Goal: Find specific page/section: Find specific page/section

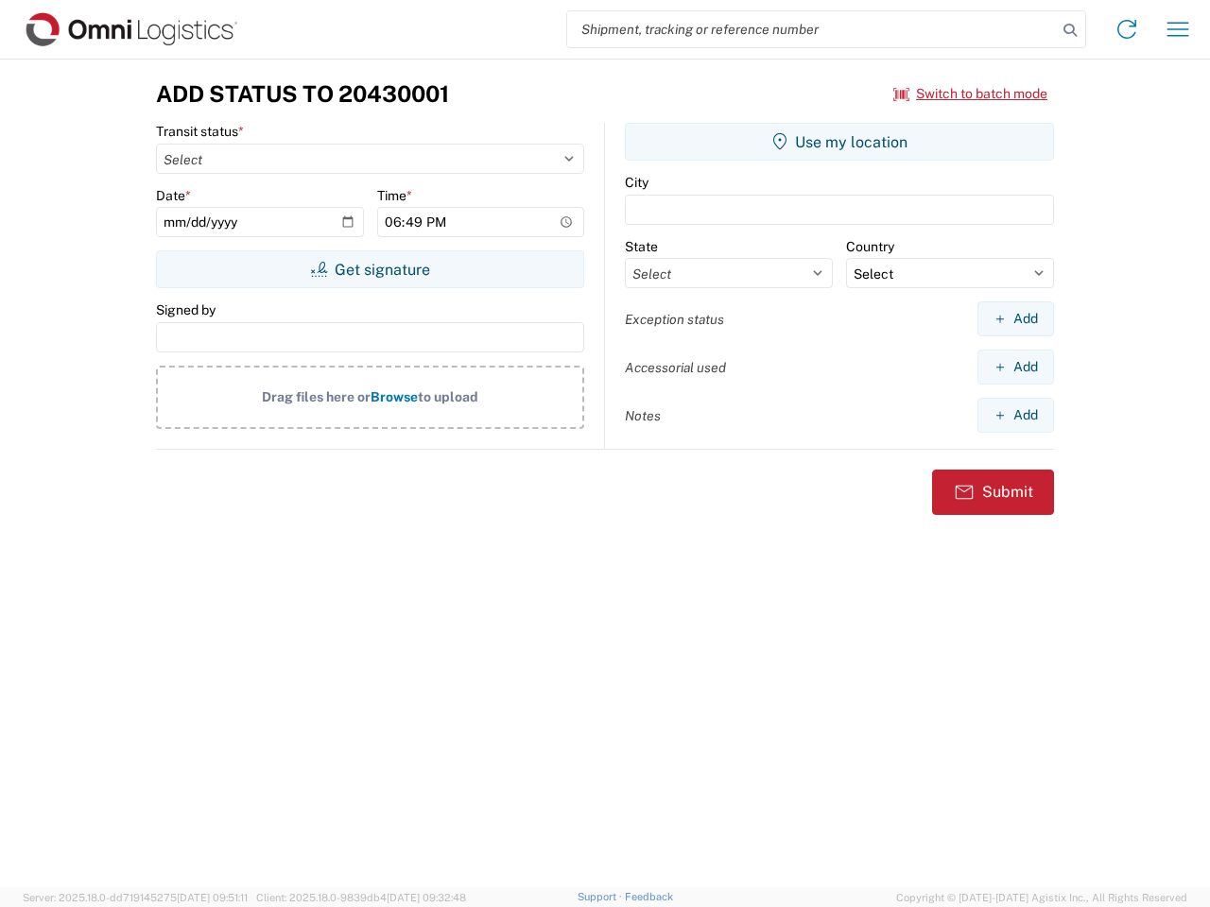
click at [812, 29] on input "search" at bounding box center [811, 29] width 489 height 36
click at [1070, 30] on icon at bounding box center [1069, 30] width 26 height 26
click at [1126, 29] on icon at bounding box center [1126, 29] width 30 height 30
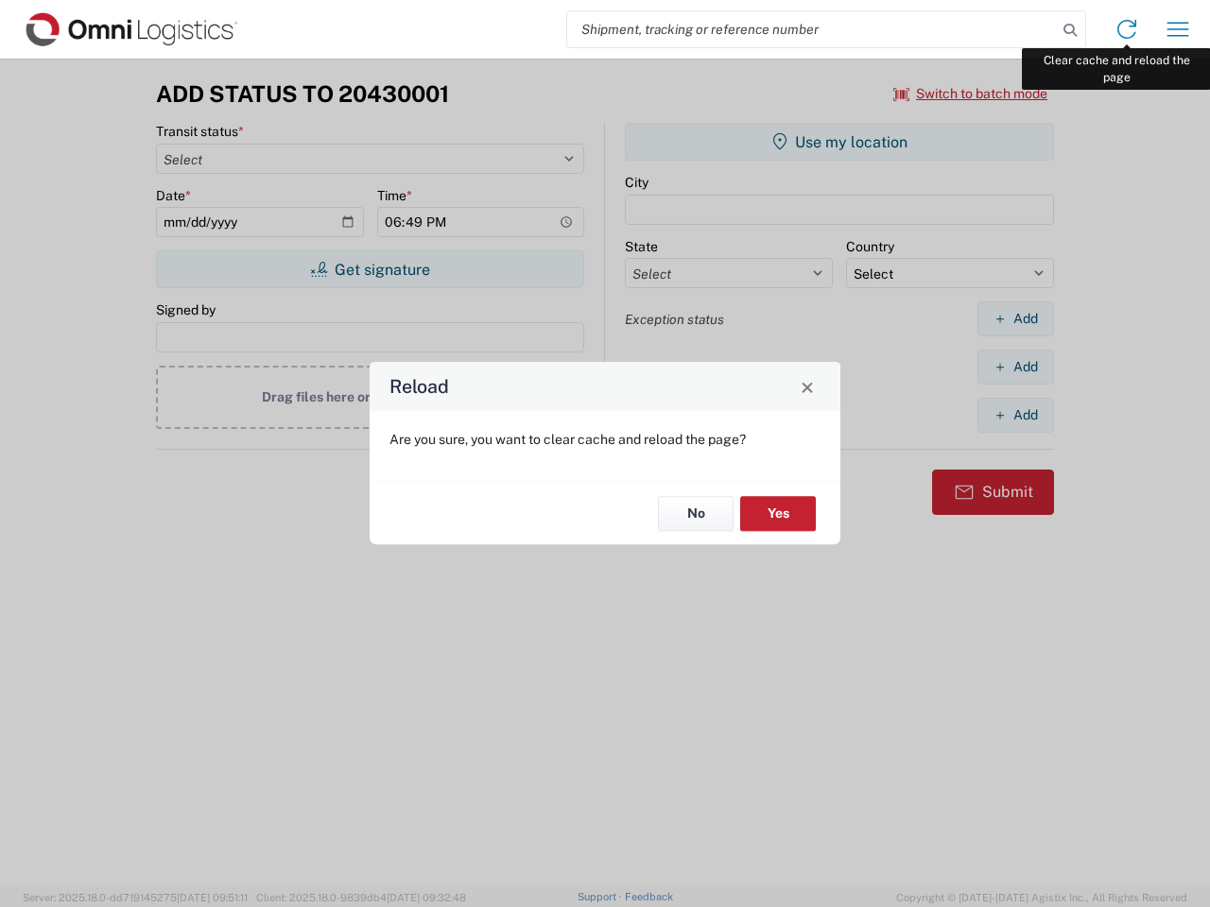
click at [1177, 29] on div "Reload Are you sure, you want to clear cache and reload the page? No Yes" at bounding box center [605, 453] width 1210 height 907
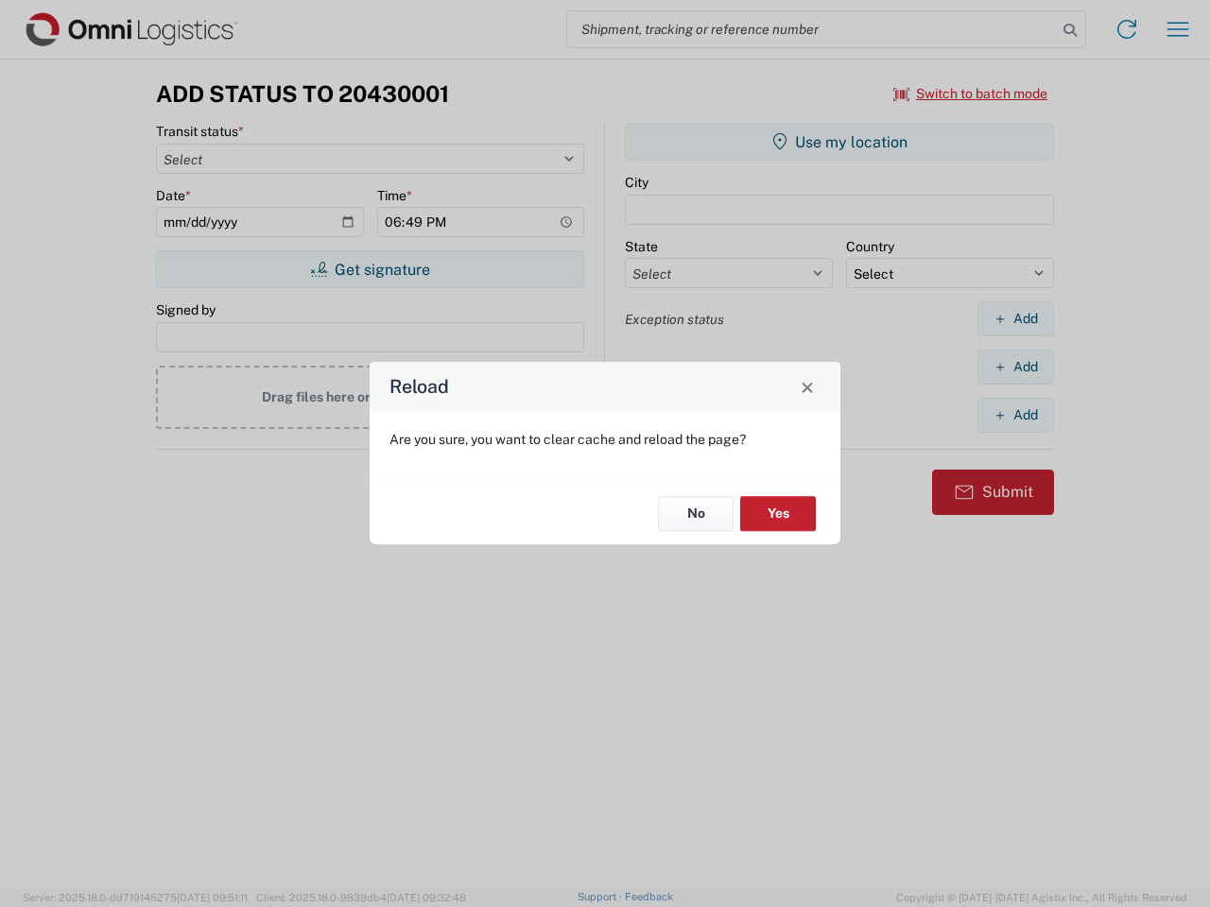
click at [970, 94] on div "Reload Are you sure, you want to clear cache and reload the page? No Yes" at bounding box center [605, 453] width 1210 height 907
click at [369, 269] on div "Reload Are you sure, you want to clear cache and reload the page? No Yes" at bounding box center [605, 453] width 1210 height 907
click at [839, 142] on div "Reload Are you sure, you want to clear cache and reload the page? No Yes" at bounding box center [605, 453] width 1210 height 907
click at [1015, 318] on div "Reload Are you sure, you want to clear cache and reload the page? No Yes" at bounding box center [605, 453] width 1210 height 907
click at [1015, 367] on div "Reload Are you sure, you want to clear cache and reload the page? No Yes" at bounding box center [605, 453] width 1210 height 907
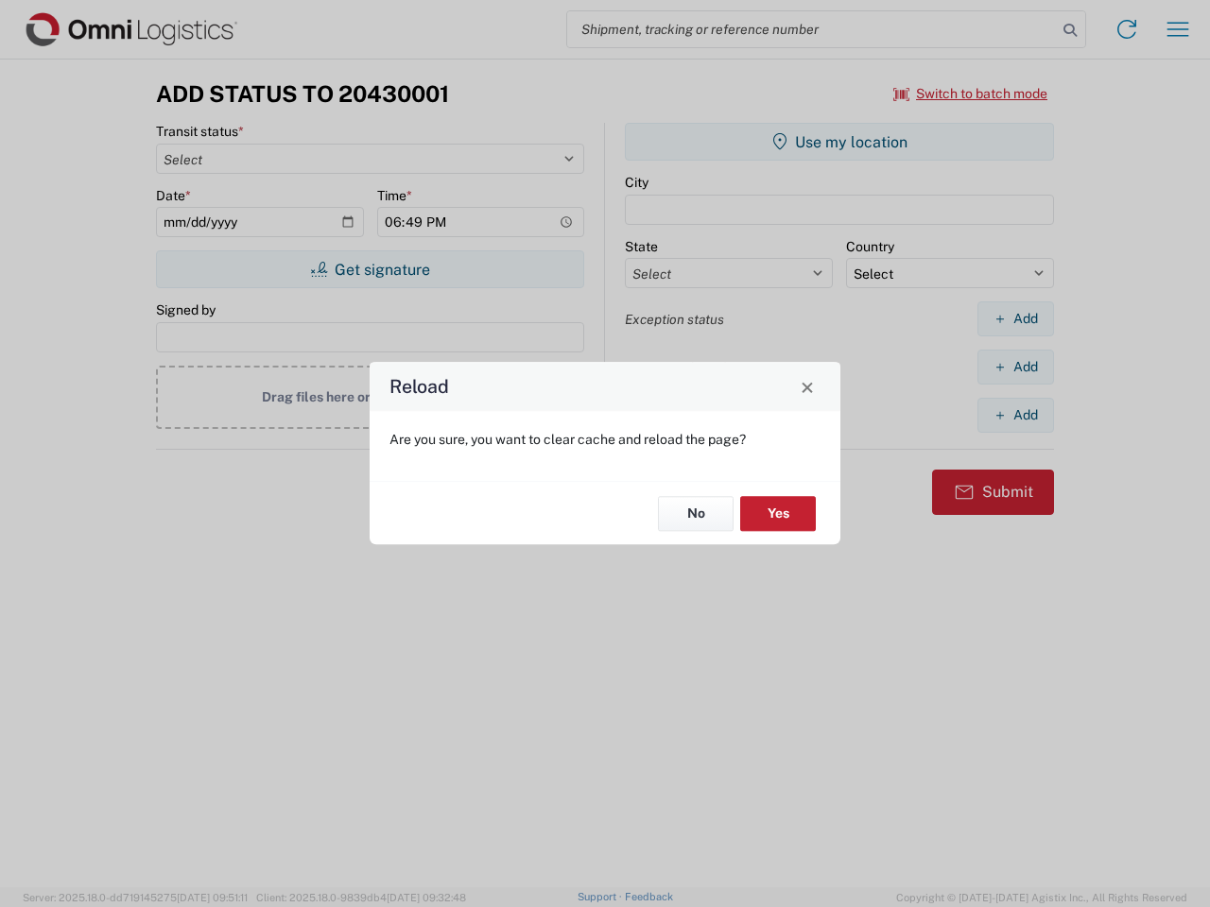
click at [1015, 415] on div "Reload Are you sure, you want to clear cache and reload the page? No Yes" at bounding box center [605, 453] width 1210 height 907
